Goal: Task Accomplishment & Management: Manage account settings

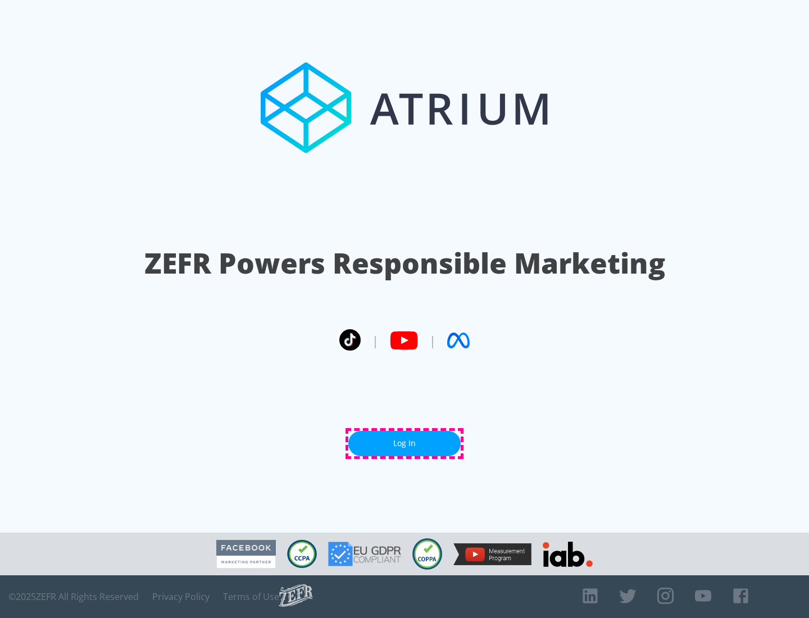
click at [405, 443] on link "Log In" at bounding box center [404, 443] width 112 height 25
